Goal: Information Seeking & Learning: Find specific fact

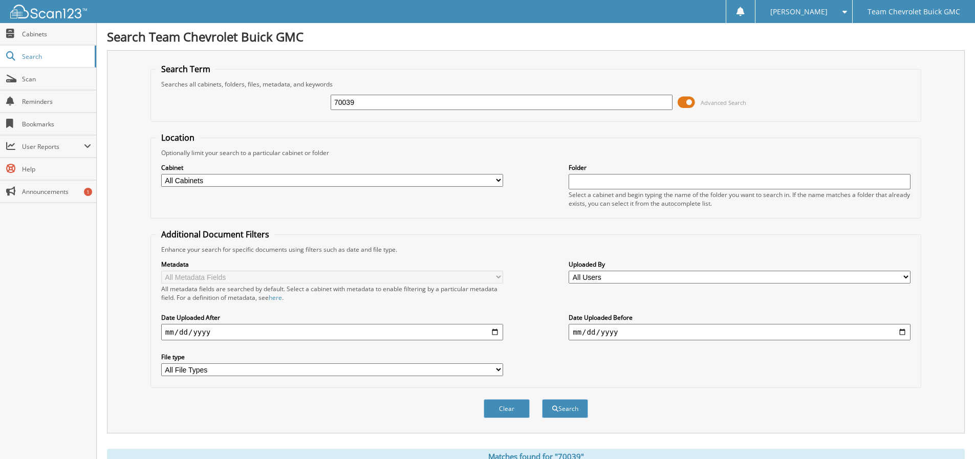
drag, startPoint x: 388, startPoint y: 106, endPoint x: 269, endPoint y: 107, distance: 119.8
click at [269, 107] on div "70039 Advanced Search" at bounding box center [536, 103] width 760 height 28
type input "70198"
click at [686, 100] on span at bounding box center [686, 102] width 17 height 15
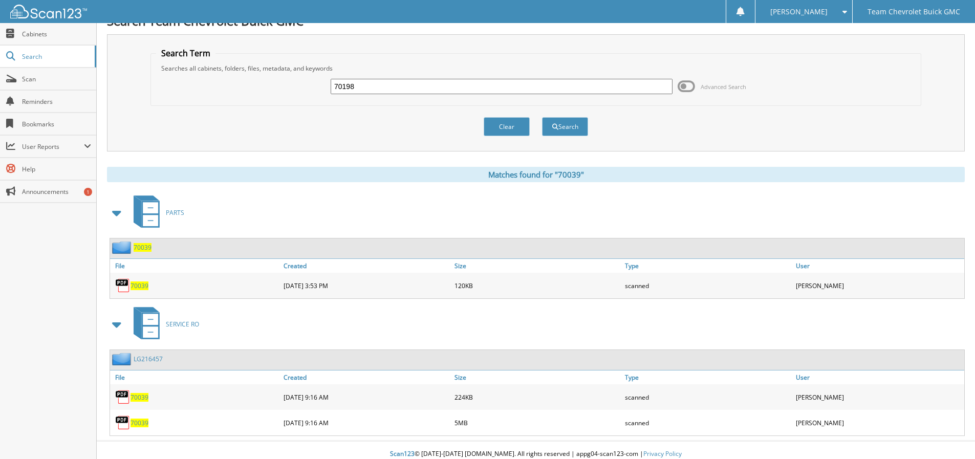
scroll to position [24, 0]
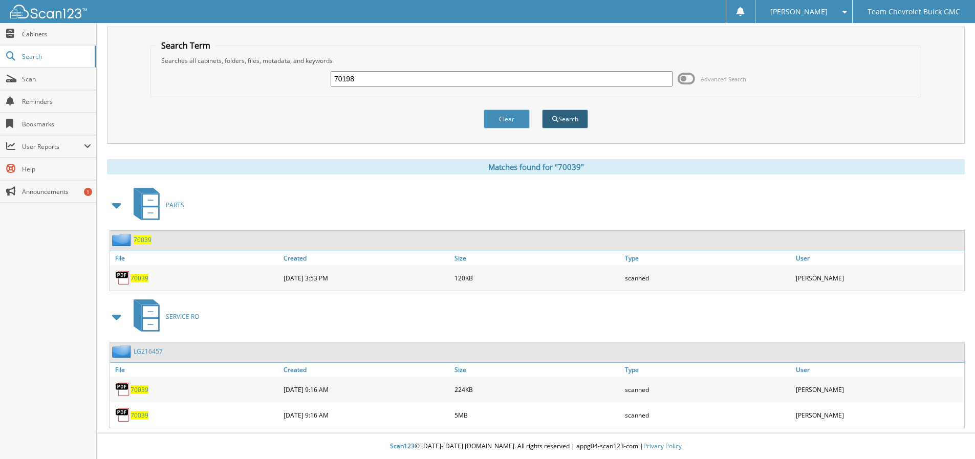
click at [572, 115] on button "Search" at bounding box center [565, 119] width 46 height 19
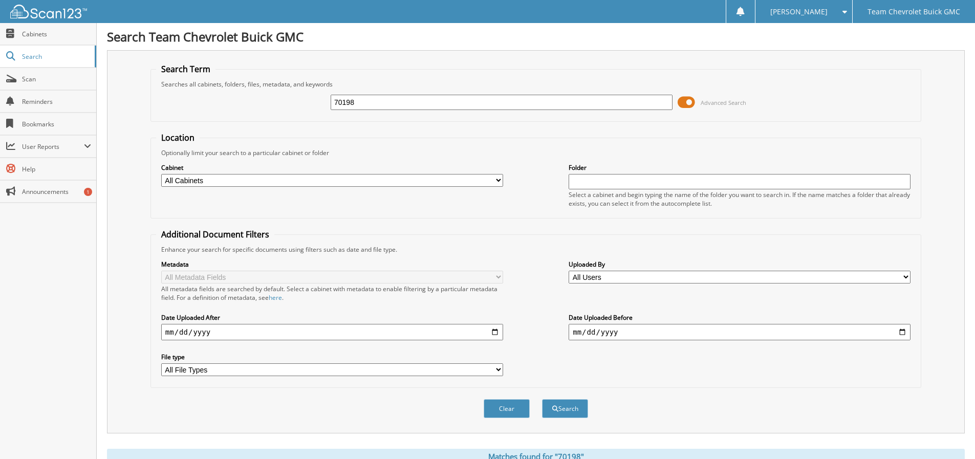
drag, startPoint x: 395, startPoint y: 101, endPoint x: 307, endPoint y: 104, distance: 87.6
click at [308, 104] on div "70198 Advanced Search" at bounding box center [536, 103] width 760 height 28
type input "69706"
click at [693, 102] on span at bounding box center [686, 102] width 17 height 15
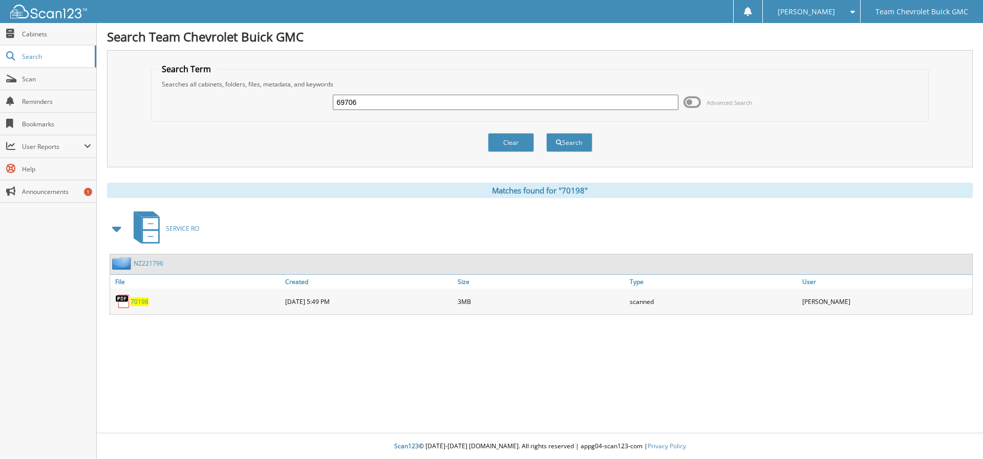
click at [139, 299] on span "70198" at bounding box center [140, 301] width 18 height 9
